Goal: Task Accomplishment & Management: Manage account settings

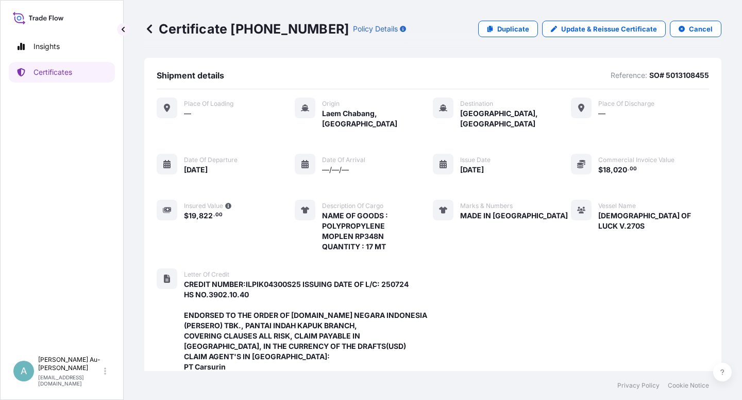
scroll to position [368, 0]
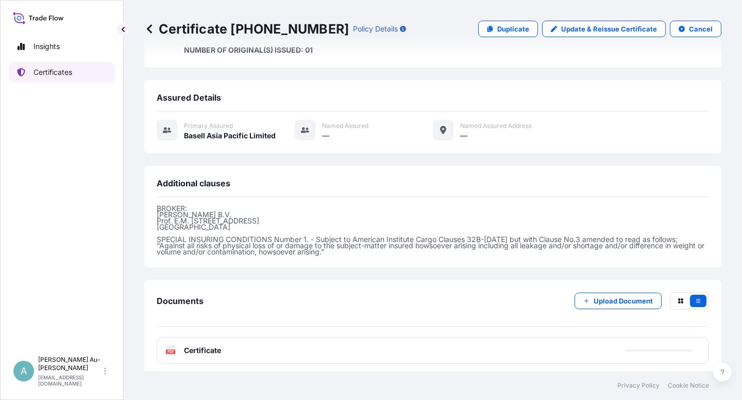
click at [43, 72] on p "Certificates" at bounding box center [53, 72] width 39 height 10
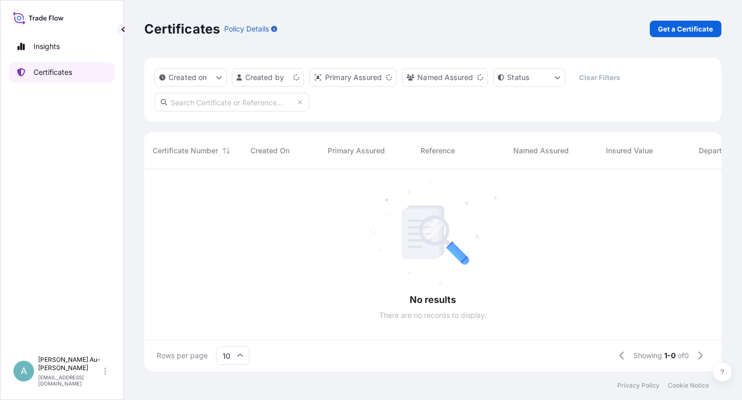
scroll to position [198, 569]
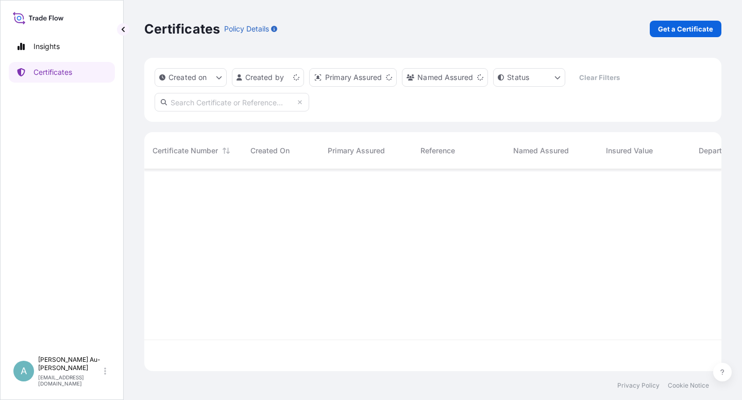
click at [208, 105] on input "text" at bounding box center [232, 102] width 155 height 19
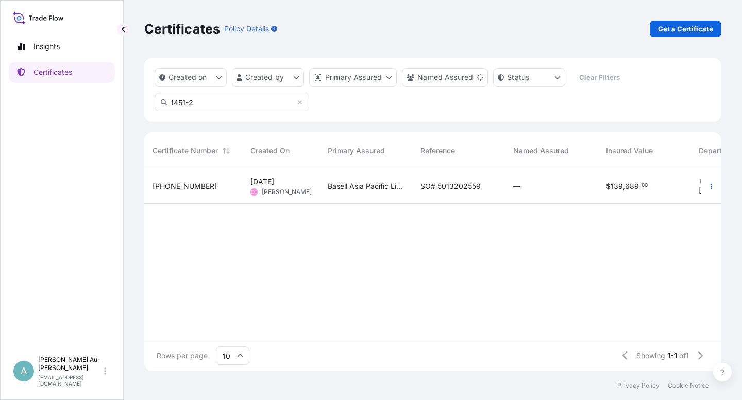
type input "1451-2"
click at [443, 188] on span "SO# 5013202559" at bounding box center [451, 186] width 60 height 10
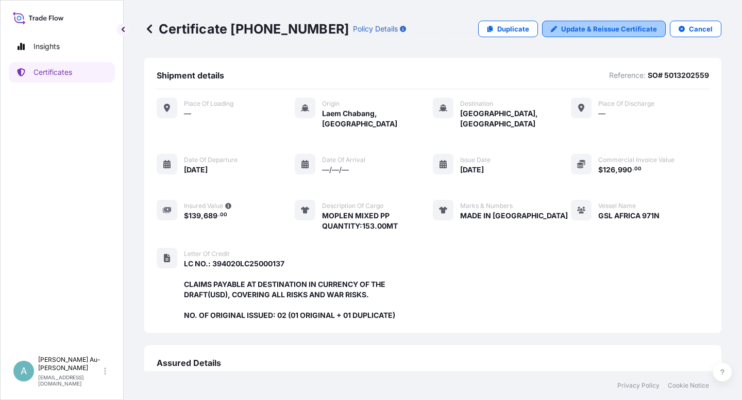
click at [578, 28] on p "Update & Reissue Certificate" at bounding box center [609, 29] width 96 height 10
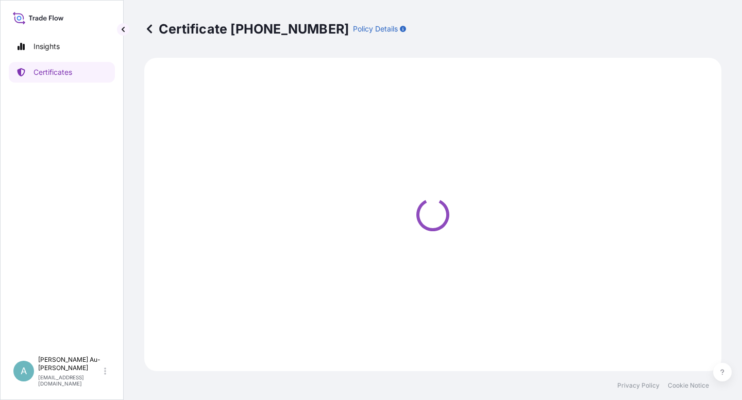
select select "Sea"
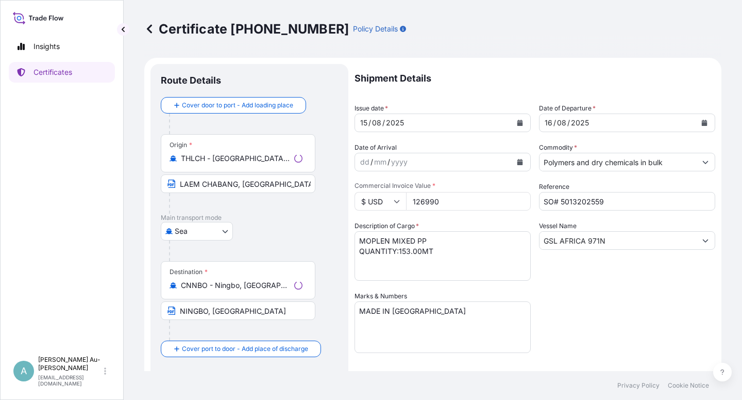
select select "32034"
click at [518, 124] on icon "Calendar" at bounding box center [521, 123] width 6 height 6
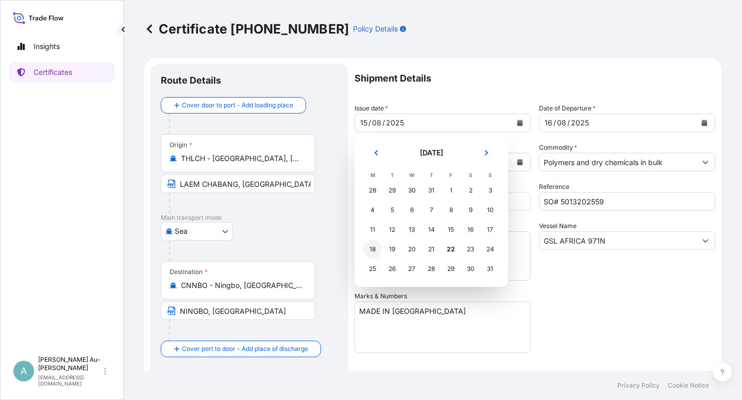
click at [374, 251] on div "18" at bounding box center [372, 249] width 19 height 19
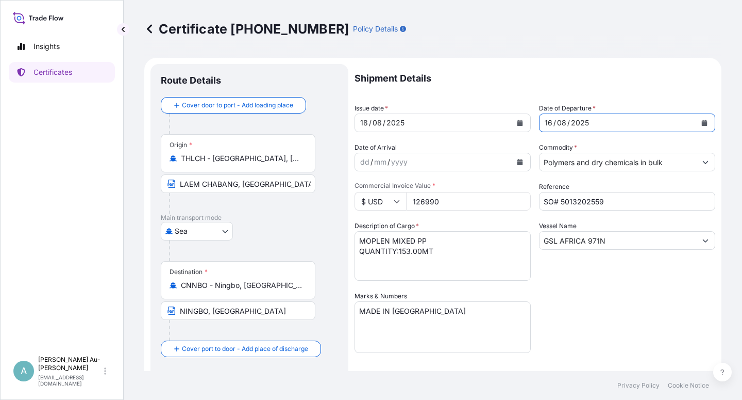
click at [702, 121] on icon "Calendar" at bounding box center [705, 123] width 6 height 6
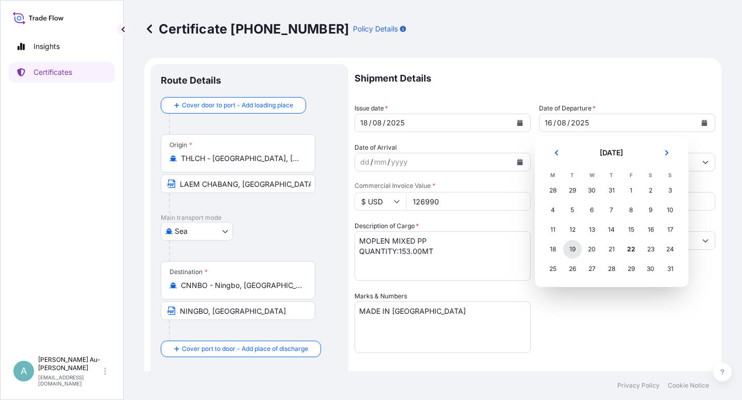
click at [574, 252] on div "19" at bounding box center [573, 249] width 19 height 19
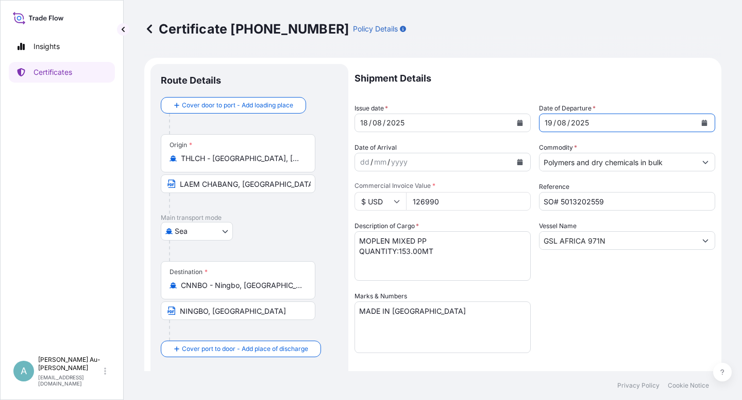
drag, startPoint x: 581, startPoint y: 312, endPoint x: 588, endPoint y: 307, distance: 8.6
click at [582, 311] on div "Shipment Details Issue date * [DATE] Date of Departure * [DATE] Date of Arrival…" at bounding box center [535, 329] width 361 height 531
click at [587, 325] on div "Shipment Details Issue date * [DATE] Date of Departure * [DATE] Date of Arrival…" at bounding box center [535, 329] width 361 height 531
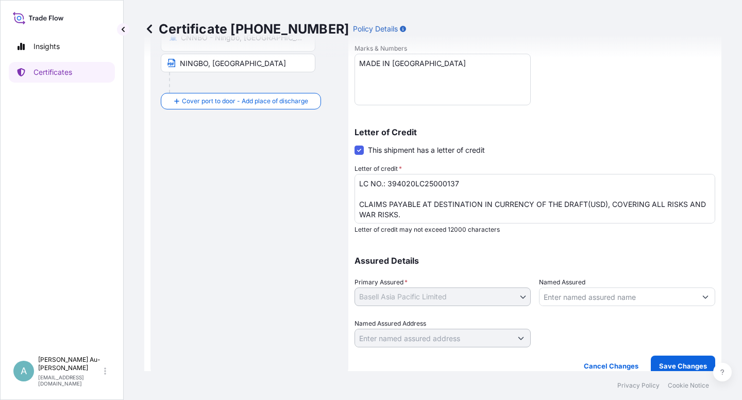
scroll to position [253, 0]
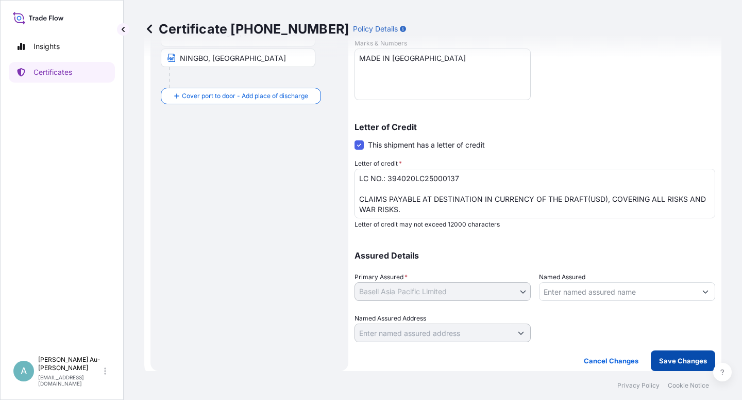
click at [667, 363] on p "Save Changes" at bounding box center [683, 360] width 48 height 10
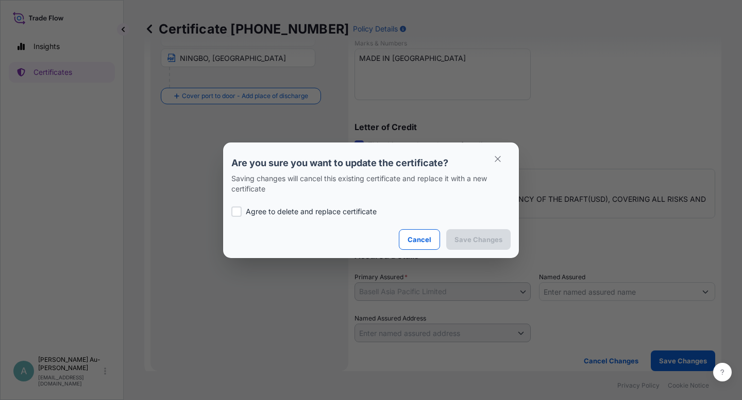
click at [272, 207] on p "Agree to delete and replace certificate" at bounding box center [311, 211] width 131 height 10
checkbox input "true"
click at [468, 241] on p "Save Changes" at bounding box center [479, 239] width 48 height 10
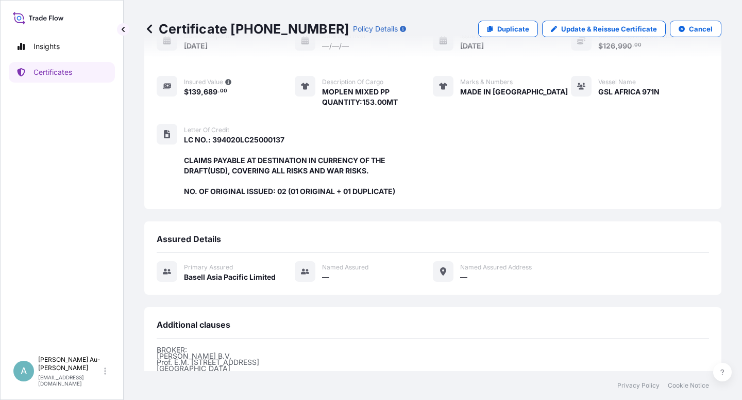
drag, startPoint x: 211, startPoint y: 336, endPoint x: 192, endPoint y: 338, distance: 19.2
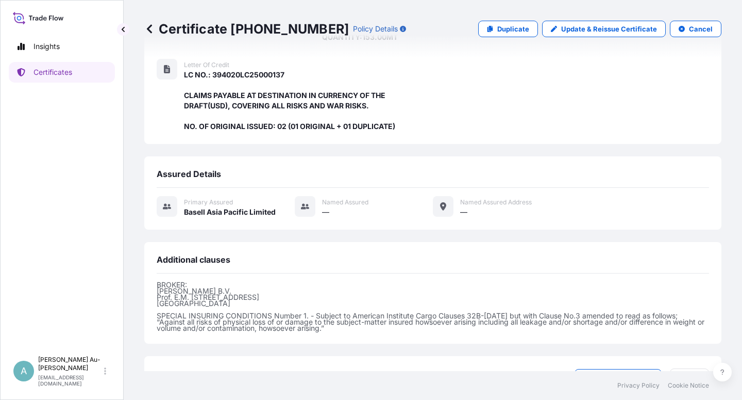
scroll to position [265, 0]
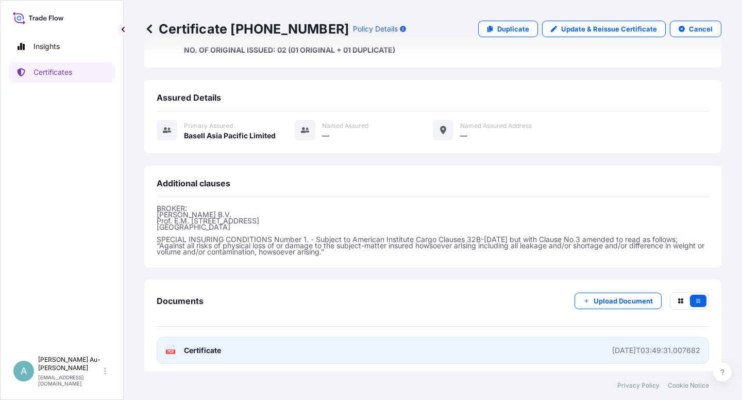
click at [205, 346] on span "Certificate" at bounding box center [202, 350] width 37 height 10
